Goal: Information Seeking & Learning: Learn about a topic

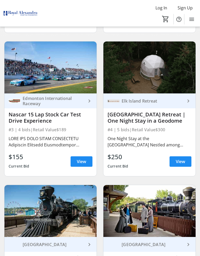
scroll to position [190, 0]
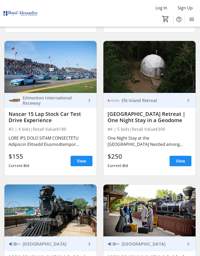
click at [183, 161] on span "View" at bounding box center [180, 161] width 9 height 6
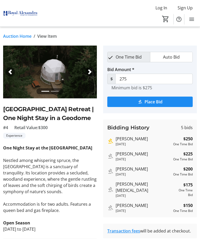
click at [17, 37] on link "Auction Home" at bounding box center [17, 36] width 28 height 6
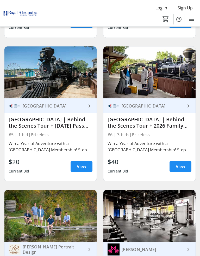
scroll to position [328, 0]
click at [182, 170] on span at bounding box center [181, 166] width 22 height 13
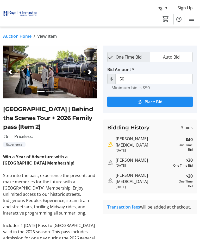
click at [16, 39] on link "Auction Home" at bounding box center [17, 36] width 28 height 6
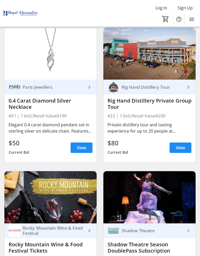
scroll to position [1495, 0]
click at [185, 147] on span "View" at bounding box center [180, 147] width 9 height 6
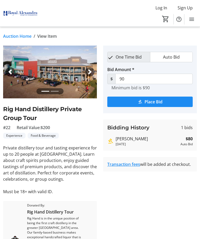
click at [16, 35] on link "Auction Home" at bounding box center [17, 36] width 28 height 6
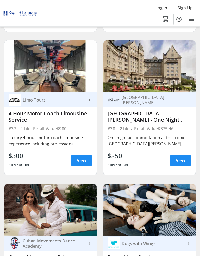
scroll to position [2624, 0]
click at [81, 164] on span "View" at bounding box center [81, 160] width 9 height 6
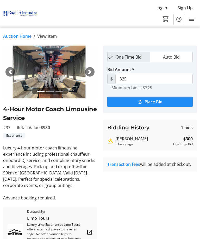
click at [18, 35] on link "Auction Home" at bounding box center [17, 36] width 28 height 6
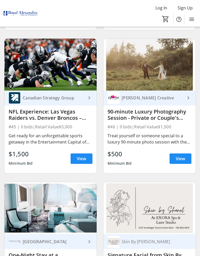
scroll to position [3200, 0]
click at [84, 162] on span "View" at bounding box center [81, 158] width 9 height 6
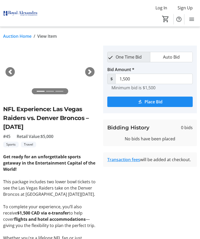
click at [22, 33] on link "Auction Home" at bounding box center [17, 36] width 28 height 6
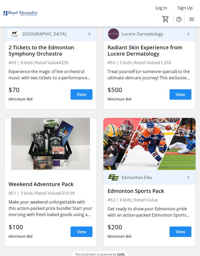
scroll to position [3563, 0]
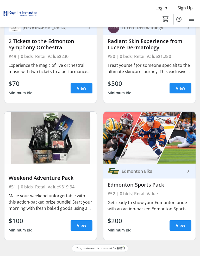
click at [184, 229] on span at bounding box center [181, 225] width 22 height 13
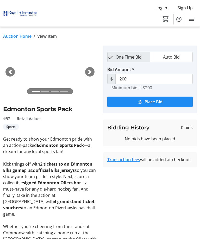
click at [17, 38] on link "Auction Home" at bounding box center [17, 36] width 28 height 6
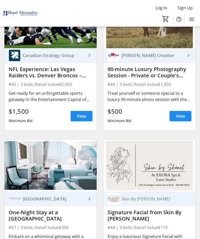
scroll to position [3236, 0]
